Goal: Check status: Check status

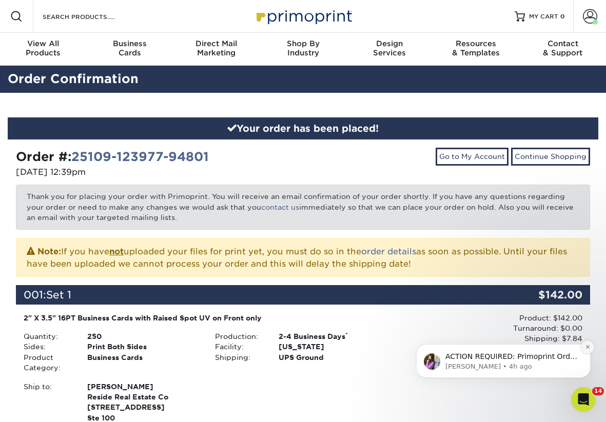
click at [586, 346] on icon "Dismiss notification" at bounding box center [587, 347] width 4 height 4
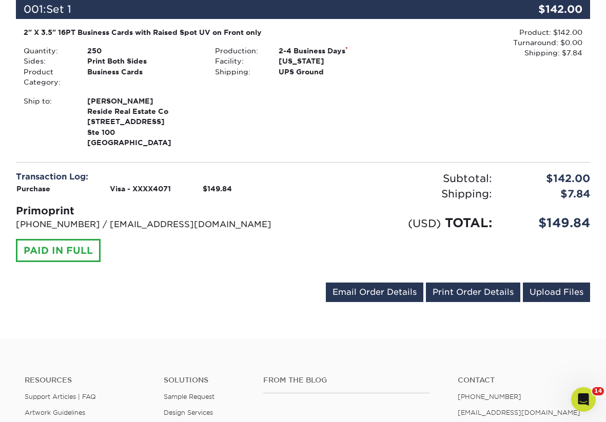
scroll to position [285, 0]
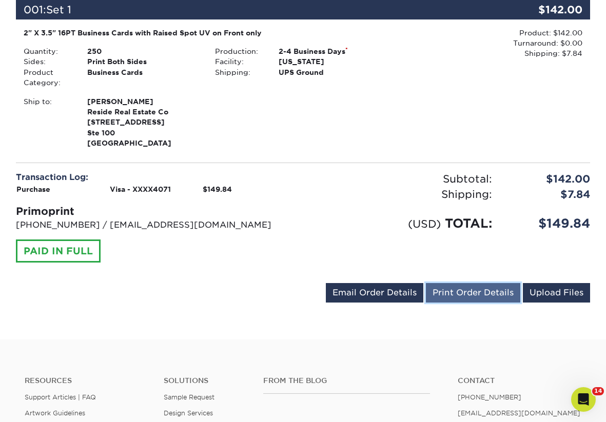
click at [496, 296] on link "Print Order Details" at bounding box center [473, 292] width 94 height 19
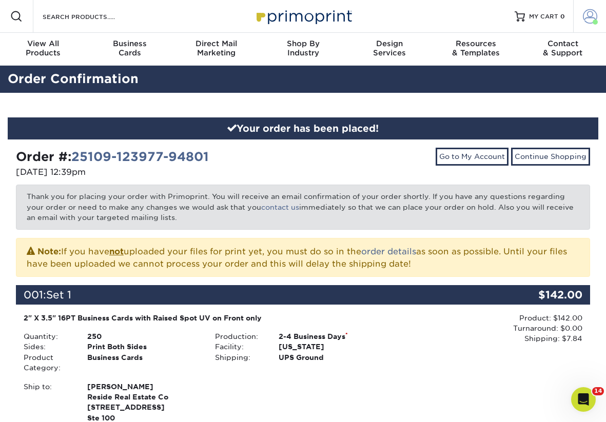
click at [580, 13] on link "Account" at bounding box center [589, 16] width 33 height 33
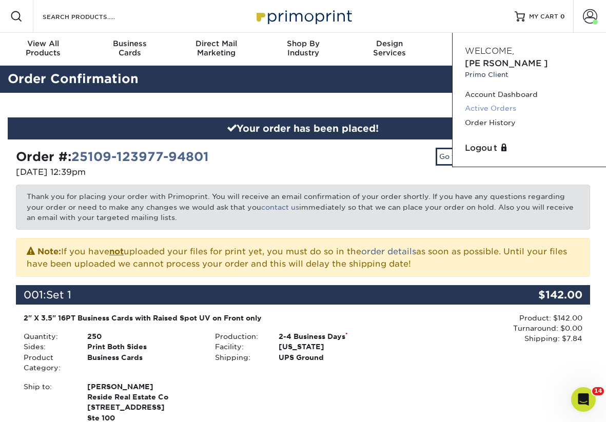
click at [493, 102] on link "Active Orders" at bounding box center [529, 109] width 129 height 14
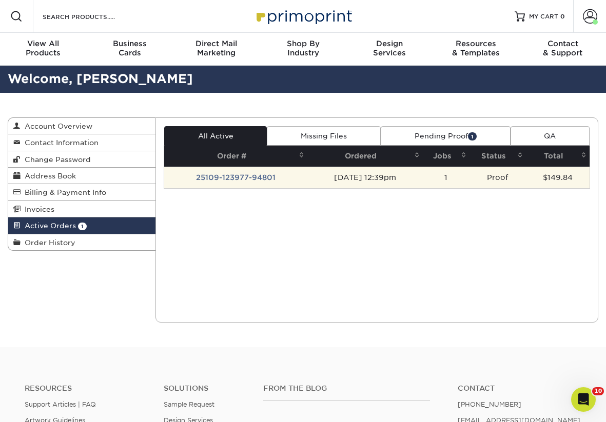
click at [226, 173] on td "25109-123977-94801" at bounding box center [235, 178] width 143 height 22
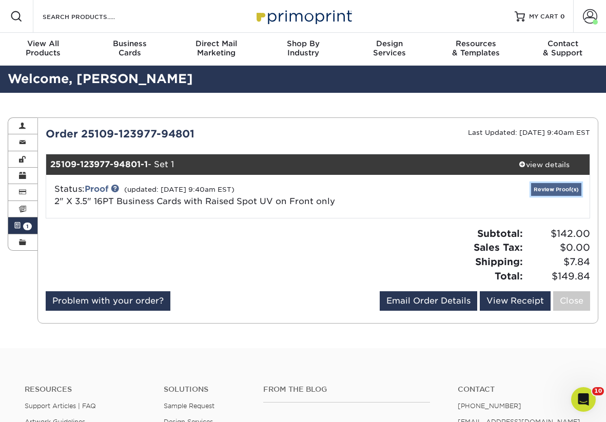
click at [540, 188] on link "Review Proof(s)" at bounding box center [556, 189] width 50 height 13
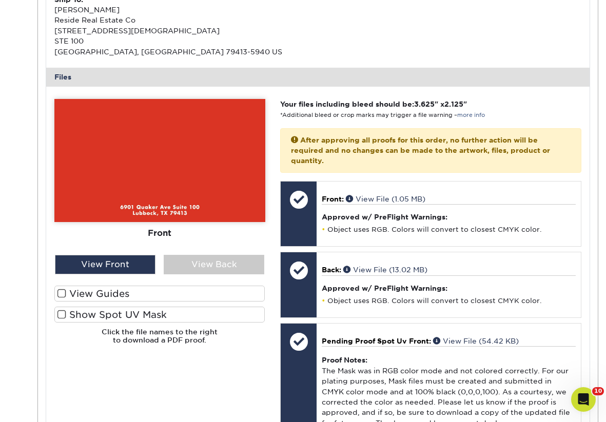
scroll to position [381, 0]
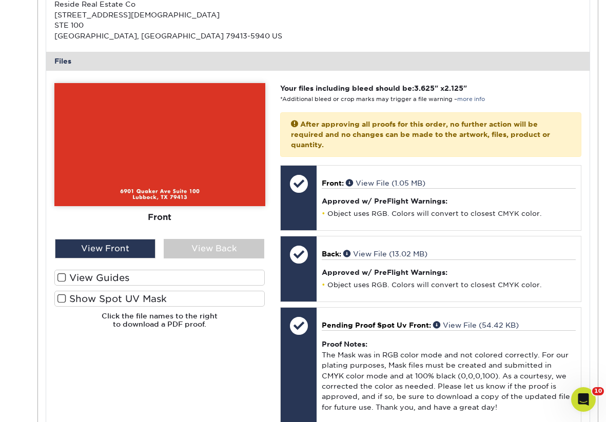
click at [85, 291] on label "Show Spot UV Mask" at bounding box center [159, 299] width 211 height 16
click at [0, 0] on input "Show Spot UV Mask" at bounding box center [0, 0] width 0 height 0
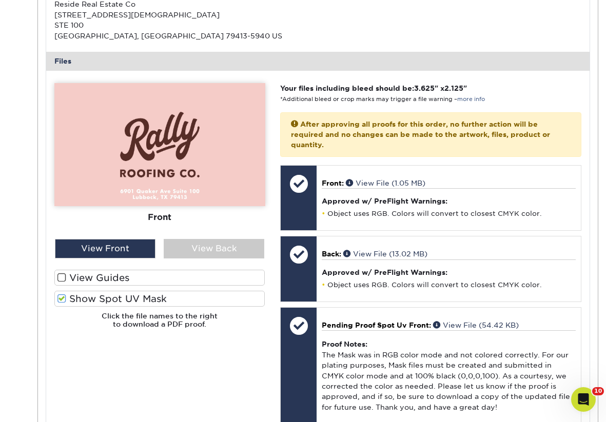
click at [83, 297] on label "Show Spot UV Mask" at bounding box center [159, 299] width 211 height 16
click at [0, 0] on input "Show Spot UV Mask" at bounding box center [0, 0] width 0 height 0
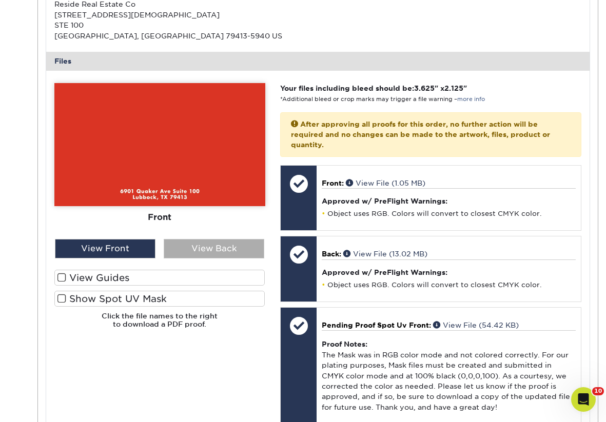
click at [208, 252] on div "View Back" at bounding box center [214, 248] width 101 height 19
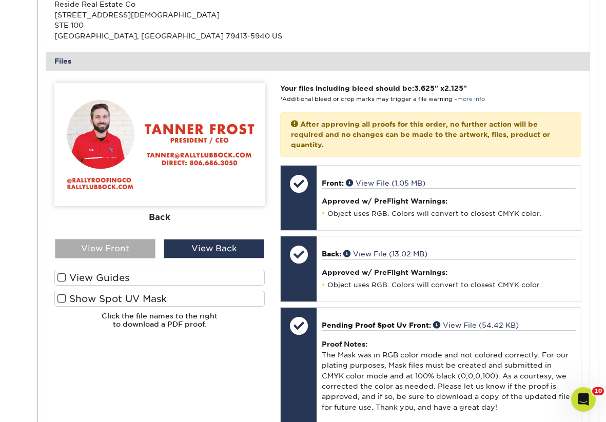
click at [131, 245] on div "View Front" at bounding box center [105, 248] width 101 height 19
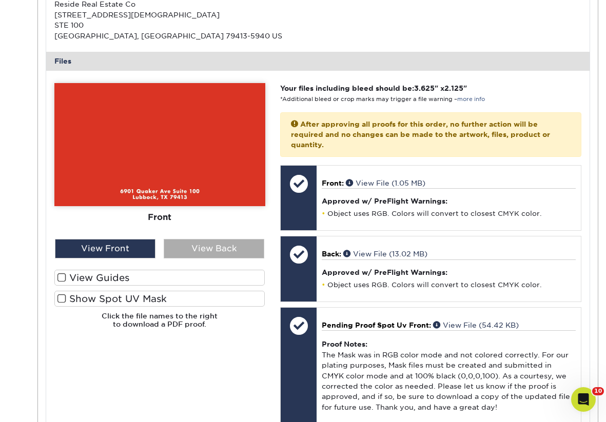
click at [190, 245] on div "View Back" at bounding box center [214, 248] width 101 height 19
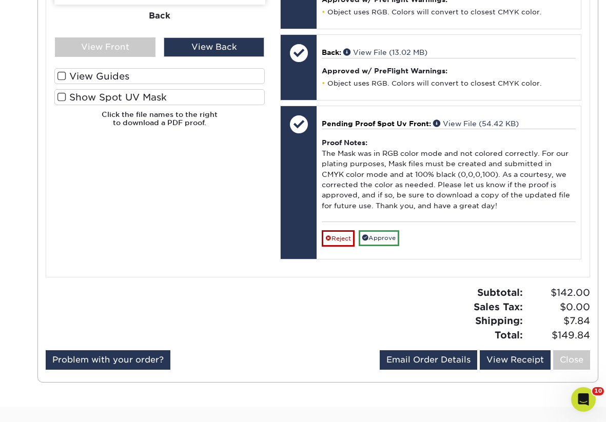
scroll to position [560, 0]
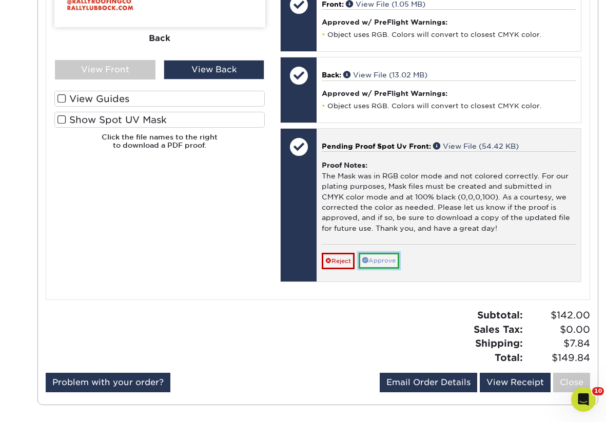
click at [396, 262] on link "Approve" at bounding box center [378, 261] width 41 height 16
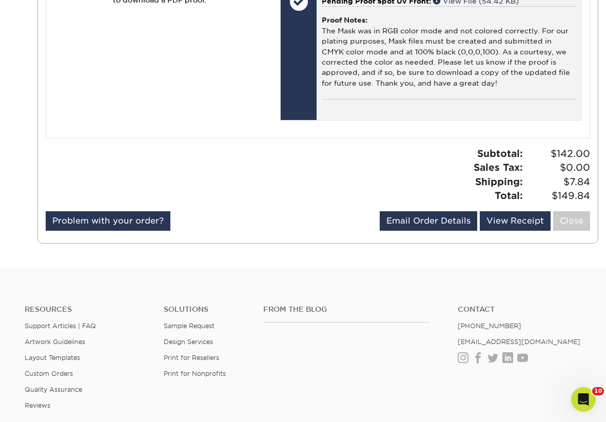
scroll to position [0, 0]
